Goal: Task Accomplishment & Management: Manage account settings

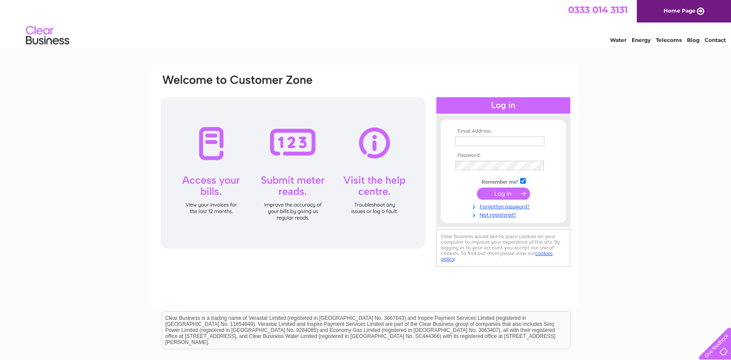
type input "[EMAIL_ADDRESS][DOMAIN_NAME]"
click at [501, 193] on input "submit" at bounding box center [503, 194] width 53 height 12
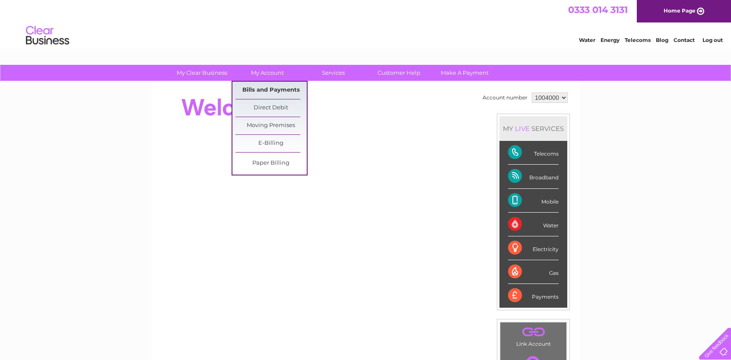
click at [272, 85] on link "Bills and Payments" at bounding box center [271, 90] width 71 height 17
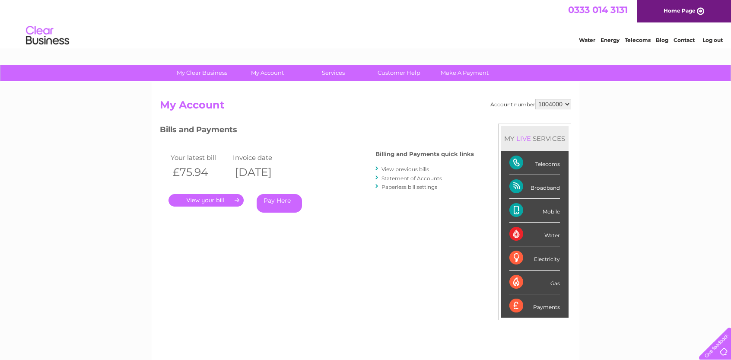
click at [202, 200] on link "." at bounding box center [206, 200] width 75 height 13
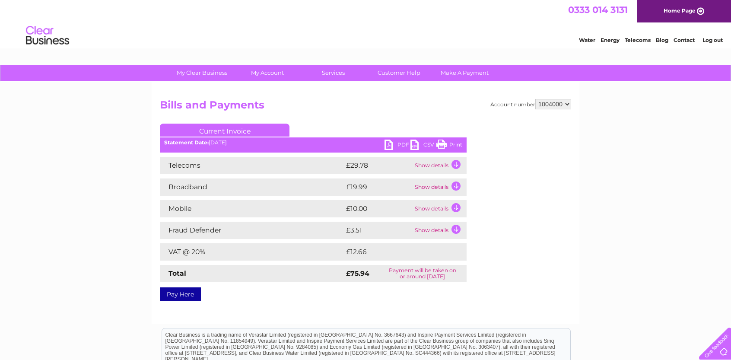
click at [455, 164] on td "Show details" at bounding box center [440, 165] width 54 height 17
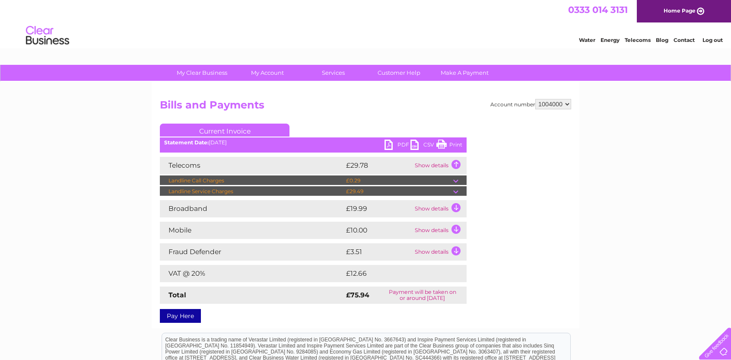
click at [458, 202] on td "Show details" at bounding box center [440, 208] width 54 height 17
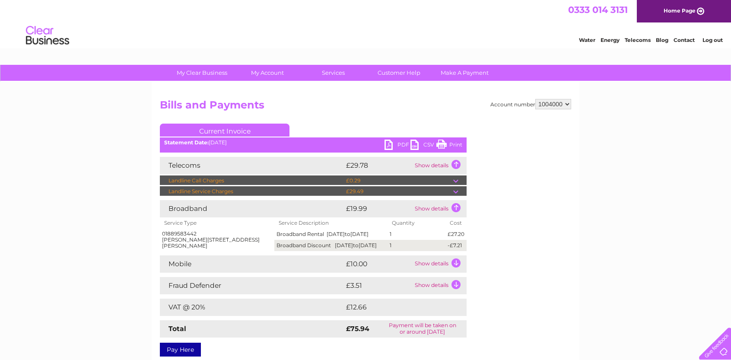
scroll to position [2, 0]
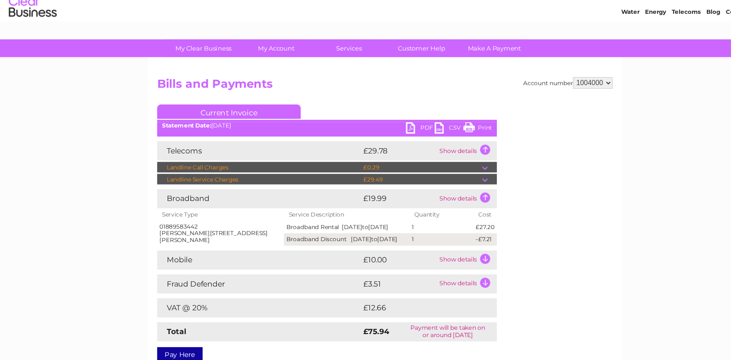
click at [456, 268] on td "Show details" at bounding box center [440, 262] width 54 height 17
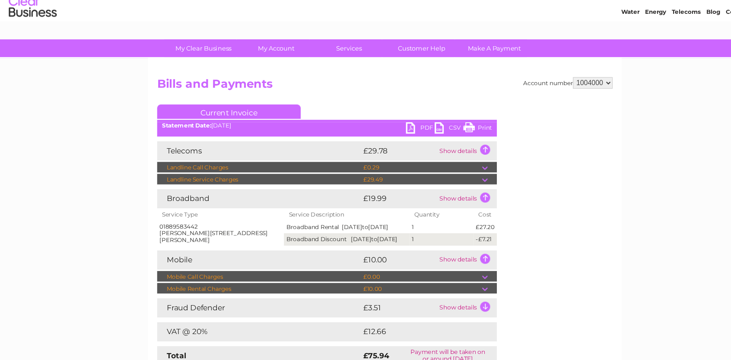
click at [459, 311] on td "Show details" at bounding box center [440, 305] width 54 height 17
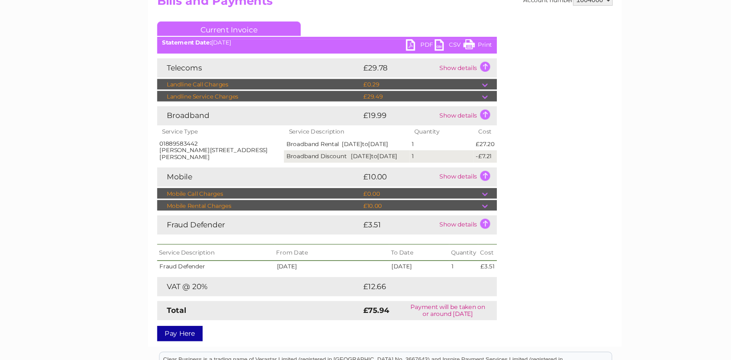
scroll to position [86, 0]
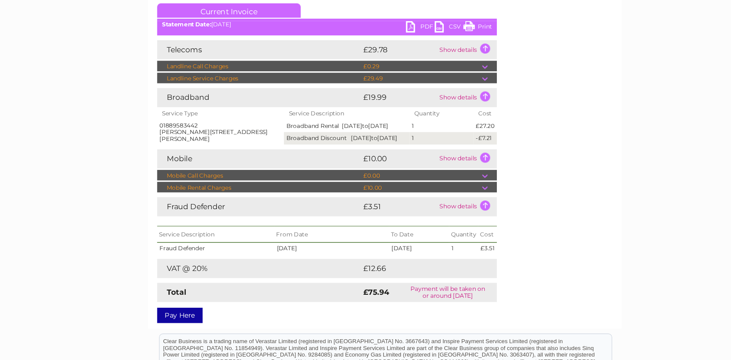
click at [452, 58] on link "Print" at bounding box center [450, 60] width 26 height 13
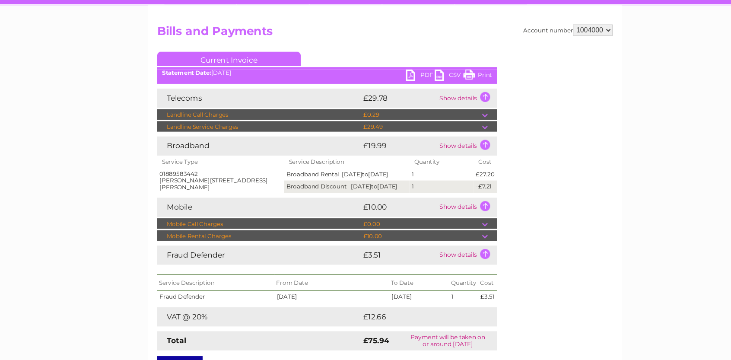
scroll to position [0, 0]
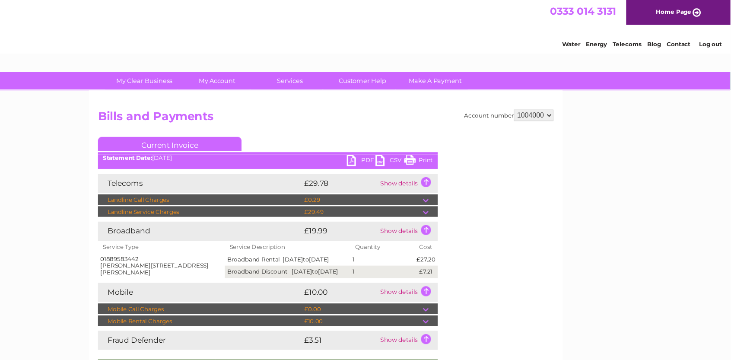
click at [636, 37] on link "Log out" at bounding box center [634, 40] width 20 height 6
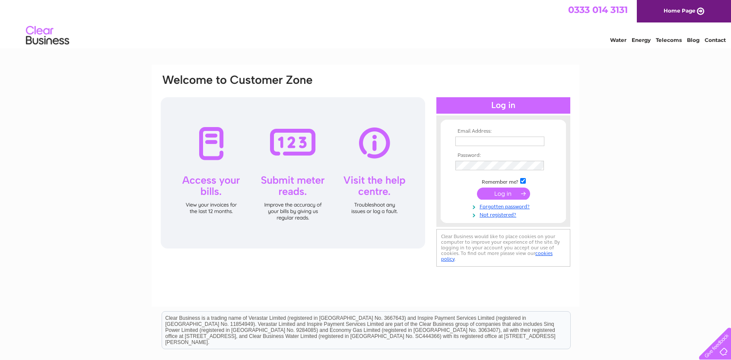
type input "hamleycottagefarm@gmail.com"
click at [513, 191] on input "submit" at bounding box center [503, 194] width 53 height 12
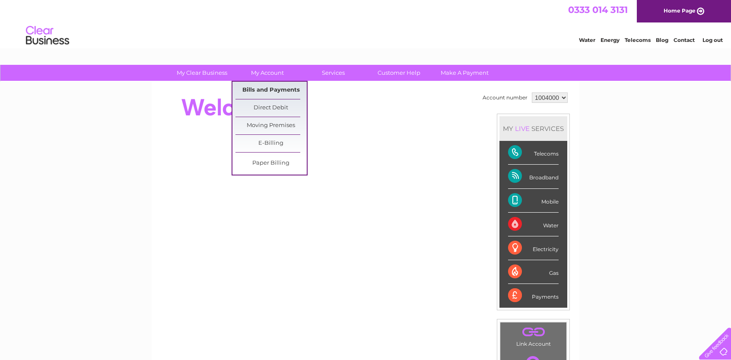
click at [271, 86] on link "Bills and Payments" at bounding box center [271, 90] width 71 height 17
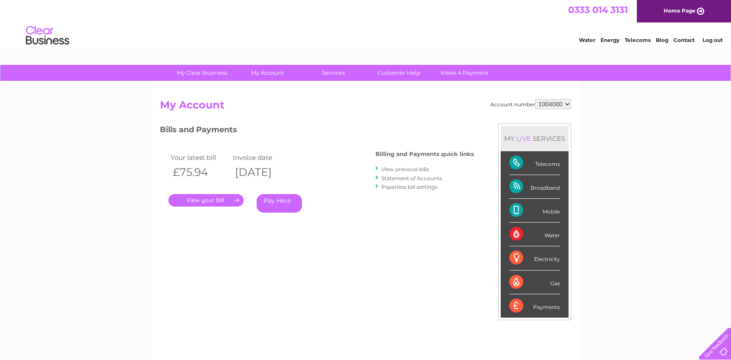
click at [201, 196] on link "." at bounding box center [206, 200] width 75 height 13
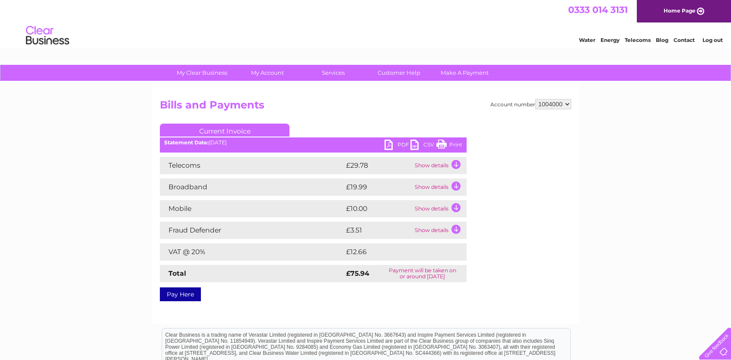
click at [245, 127] on link "Current Invoice" at bounding box center [225, 130] width 130 height 13
click at [232, 127] on link "Current Invoice" at bounding box center [225, 130] width 130 height 13
click at [217, 129] on link "Current Invoice" at bounding box center [225, 130] width 130 height 13
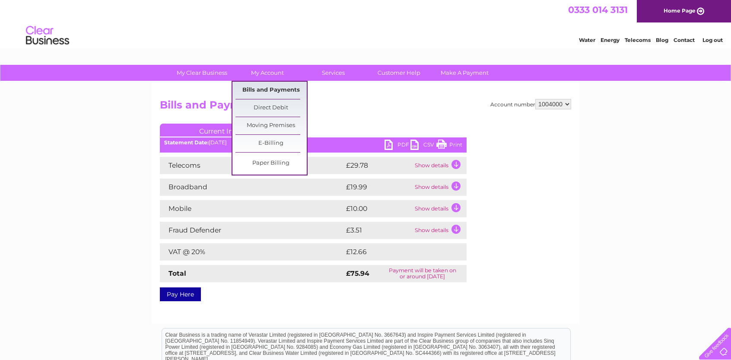
click at [269, 86] on link "Bills and Payments" at bounding box center [271, 90] width 71 height 17
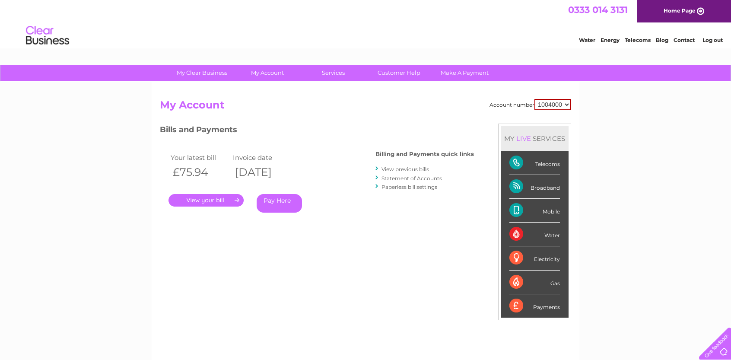
click at [402, 169] on link "View previous bills" at bounding box center [406, 169] width 48 height 6
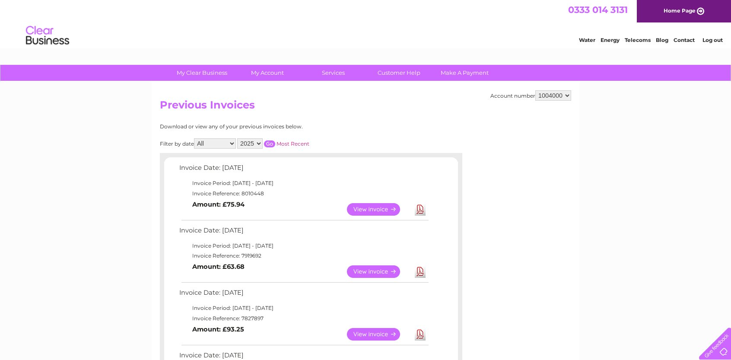
click at [373, 271] on link "View" at bounding box center [379, 271] width 64 height 13
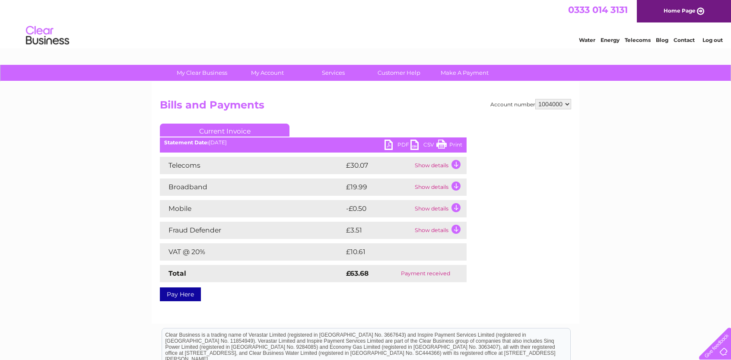
click at [713, 40] on link "Log out" at bounding box center [713, 40] width 20 height 6
